Goal: Transaction & Acquisition: Purchase product/service

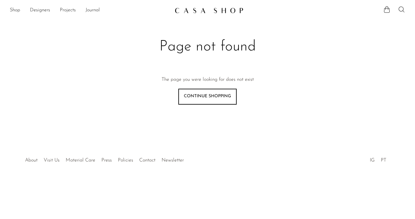
click at [210, 11] on img at bounding box center [209, 10] width 69 height 6
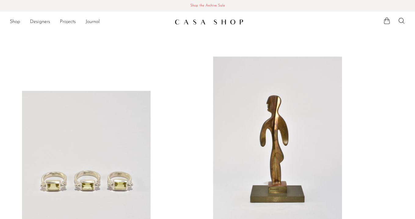
click at [214, 10] on link "Shop the Archive Sale Shop the Archive Sale" at bounding box center [207, 6] width 415 height 12
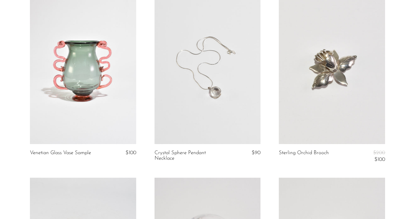
scroll to position [1133, 0]
